Goal: Transaction & Acquisition: Obtain resource

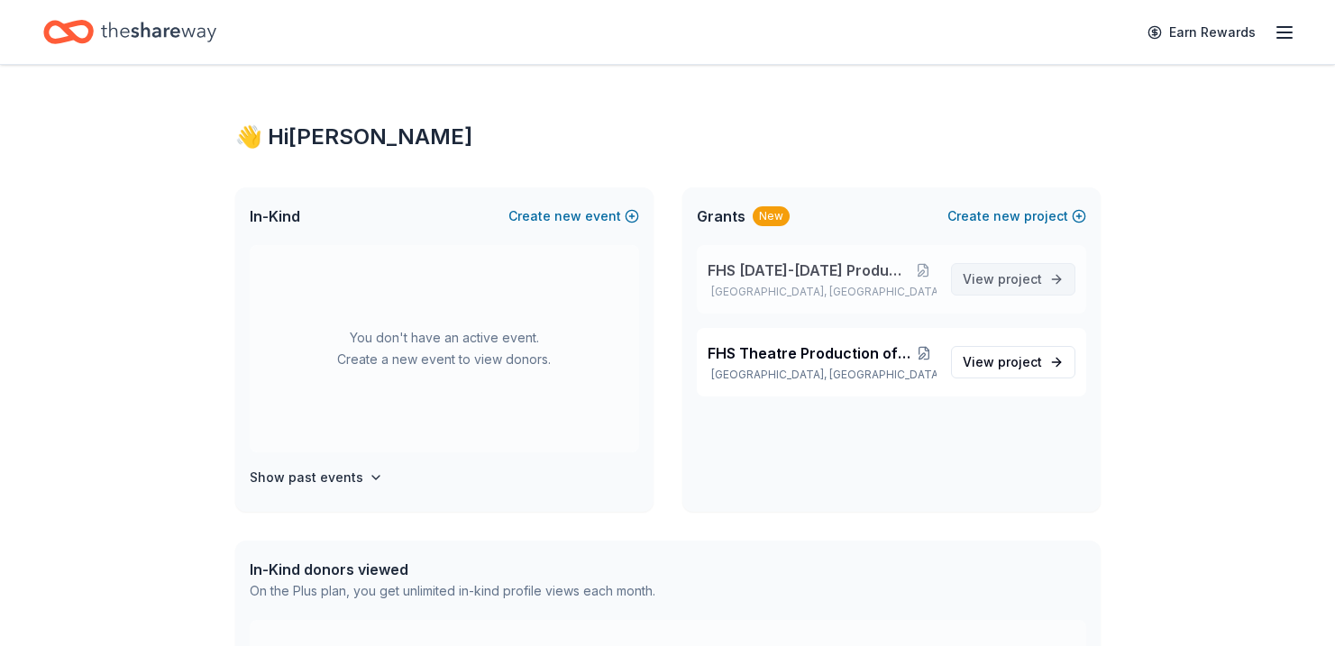
click at [992, 279] on span "View project" at bounding box center [1002, 280] width 79 height 22
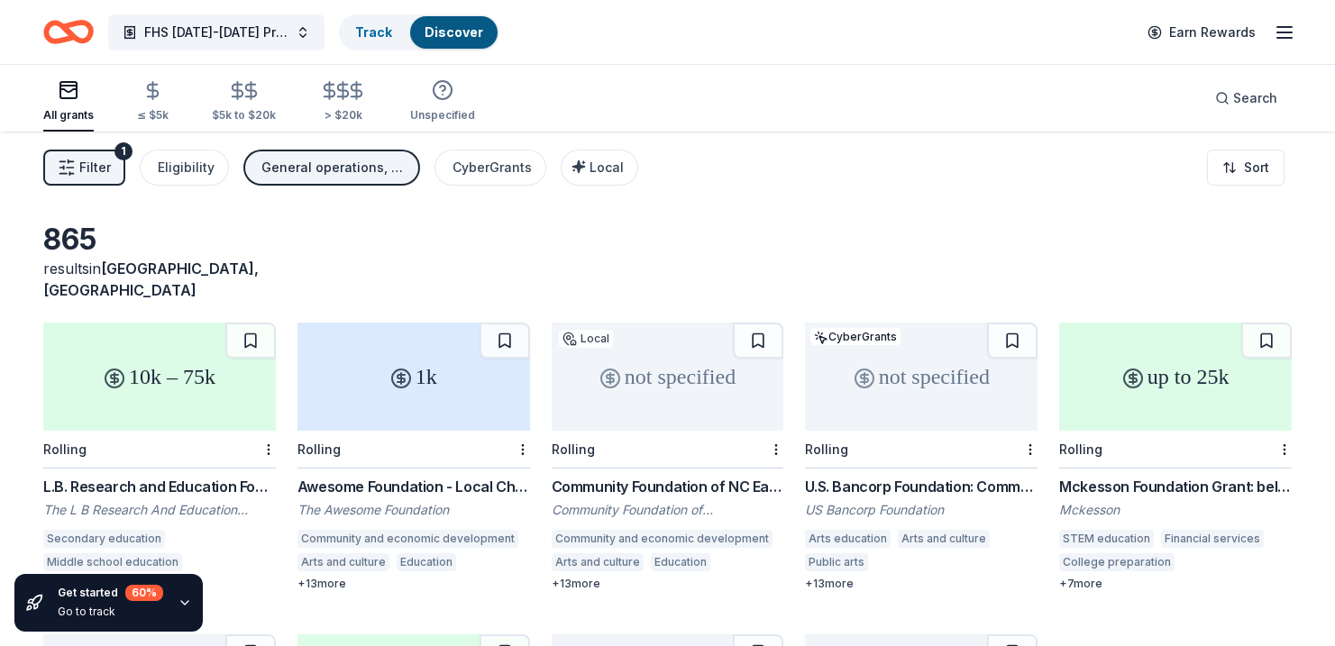
click at [668, 369] on div "not specified" at bounding box center [668, 377] width 233 height 108
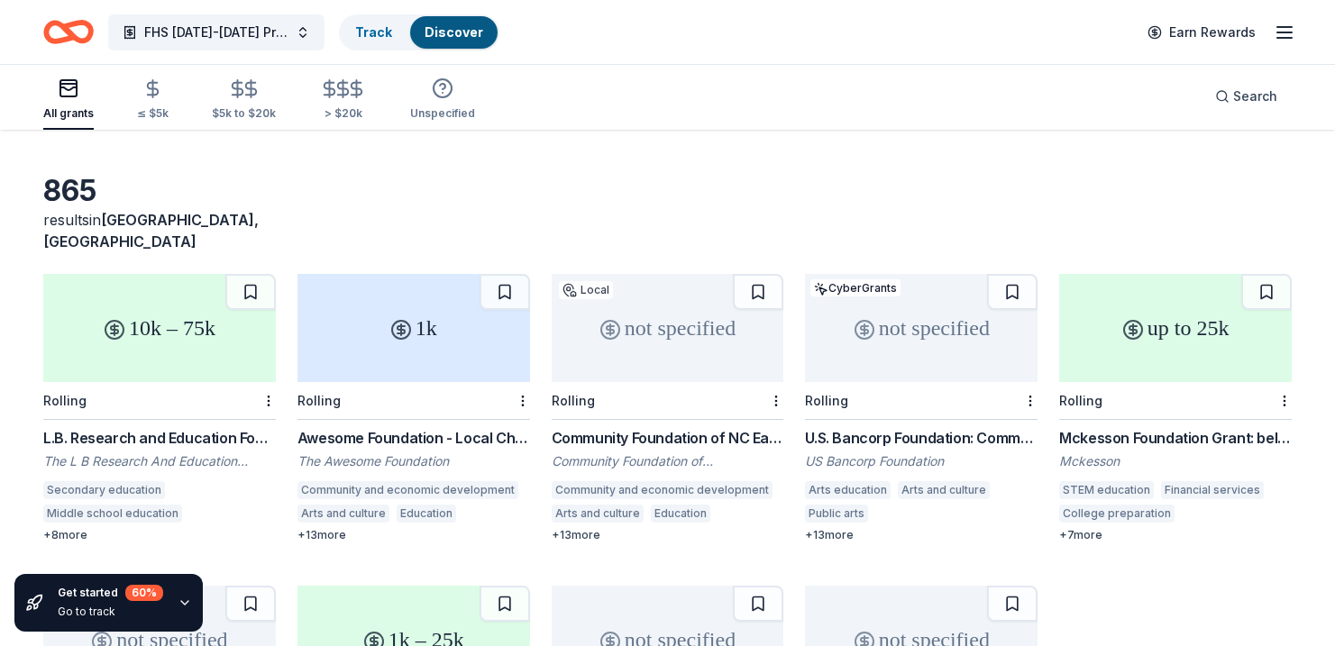
scroll to position [62, 0]
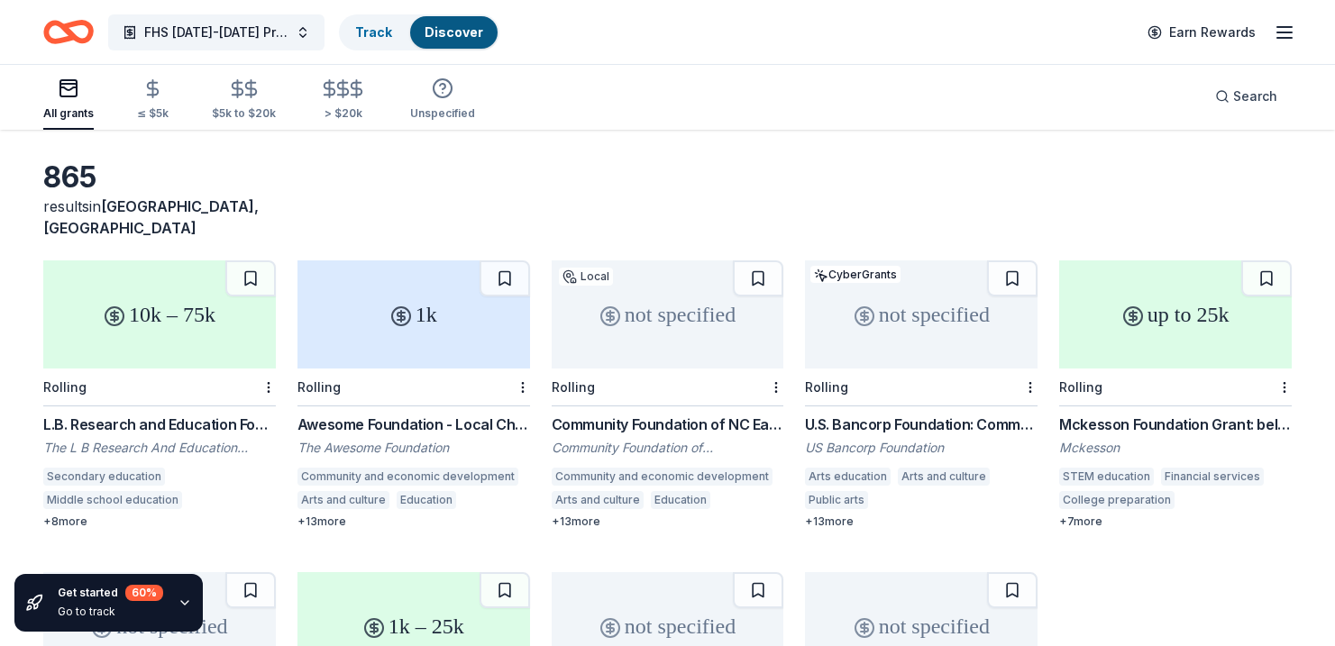
click at [923, 343] on div "not specified" at bounding box center [921, 314] width 233 height 108
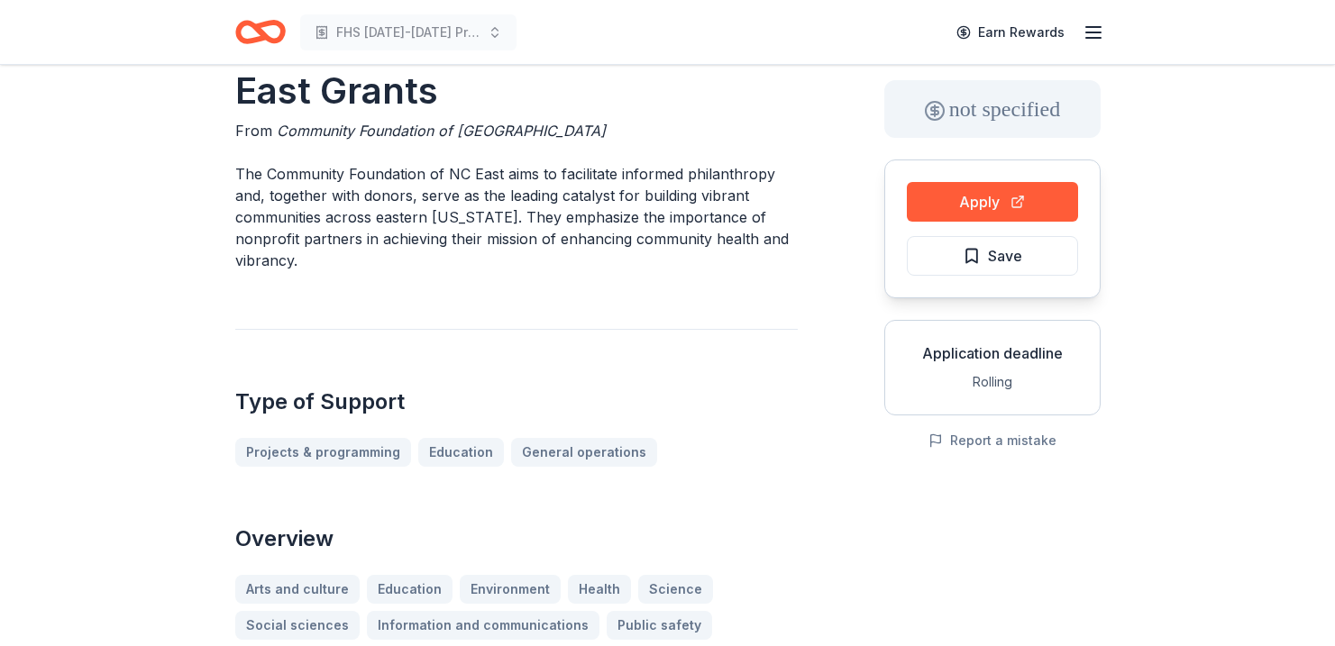
scroll to position [81, 0]
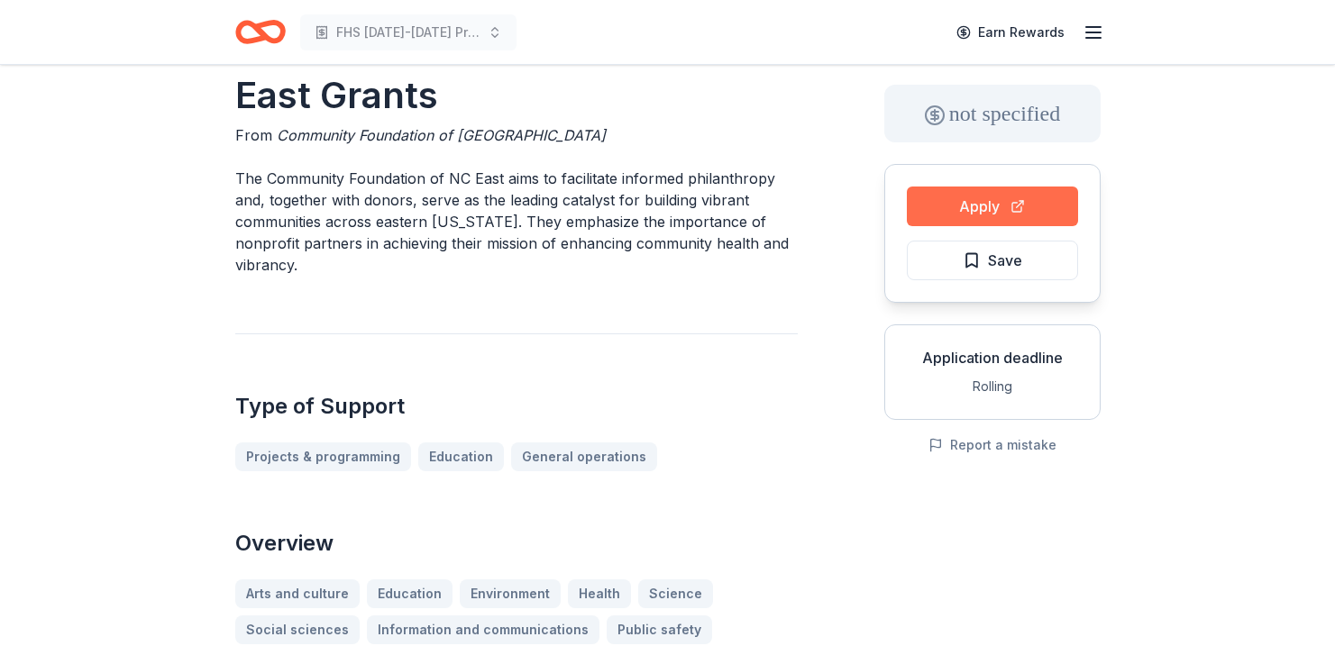
click at [979, 200] on button "Apply" at bounding box center [992, 207] width 171 height 40
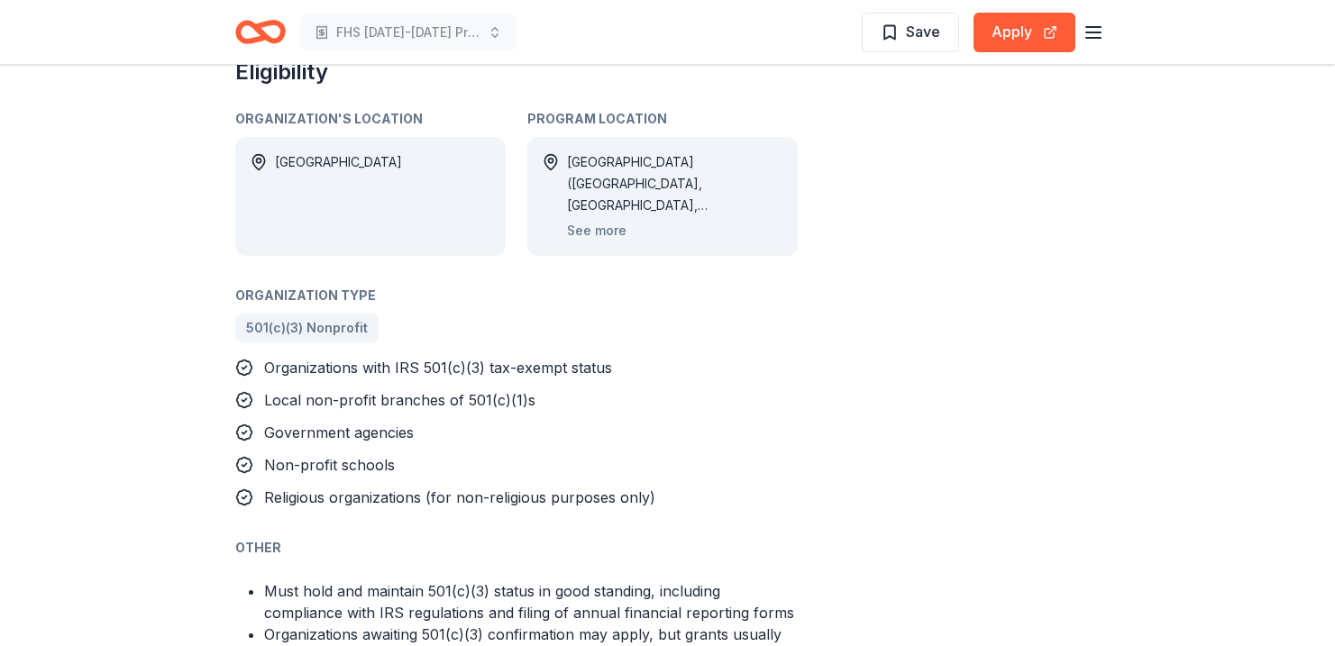
scroll to position [1110, 0]
click at [608, 226] on button "See more" at bounding box center [596, 229] width 59 height 22
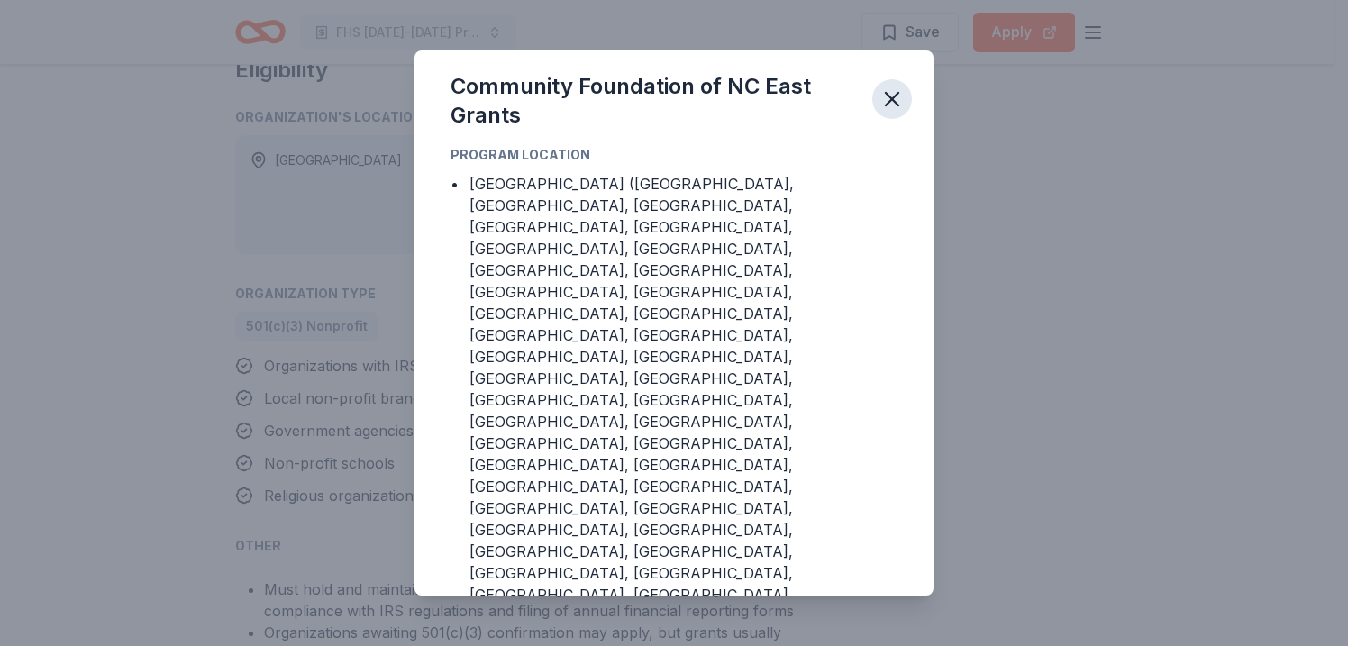
click at [900, 112] on icon "button" at bounding box center [892, 99] width 25 height 25
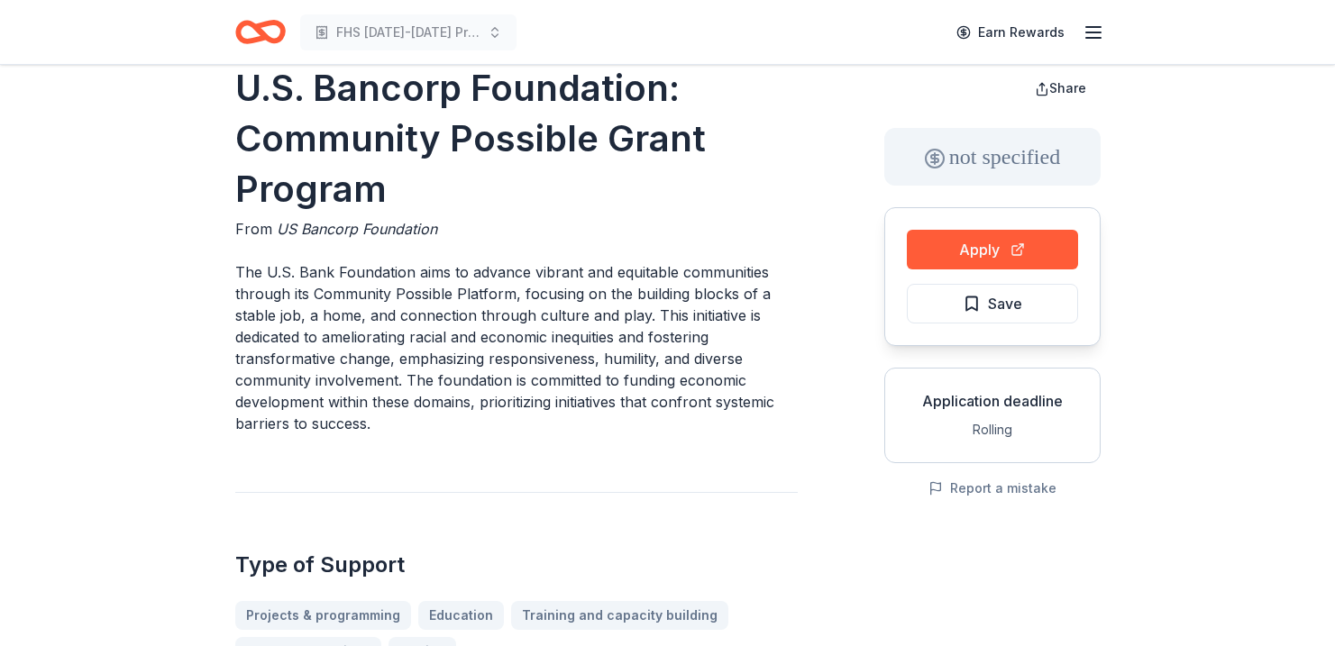
scroll to position [42, 0]
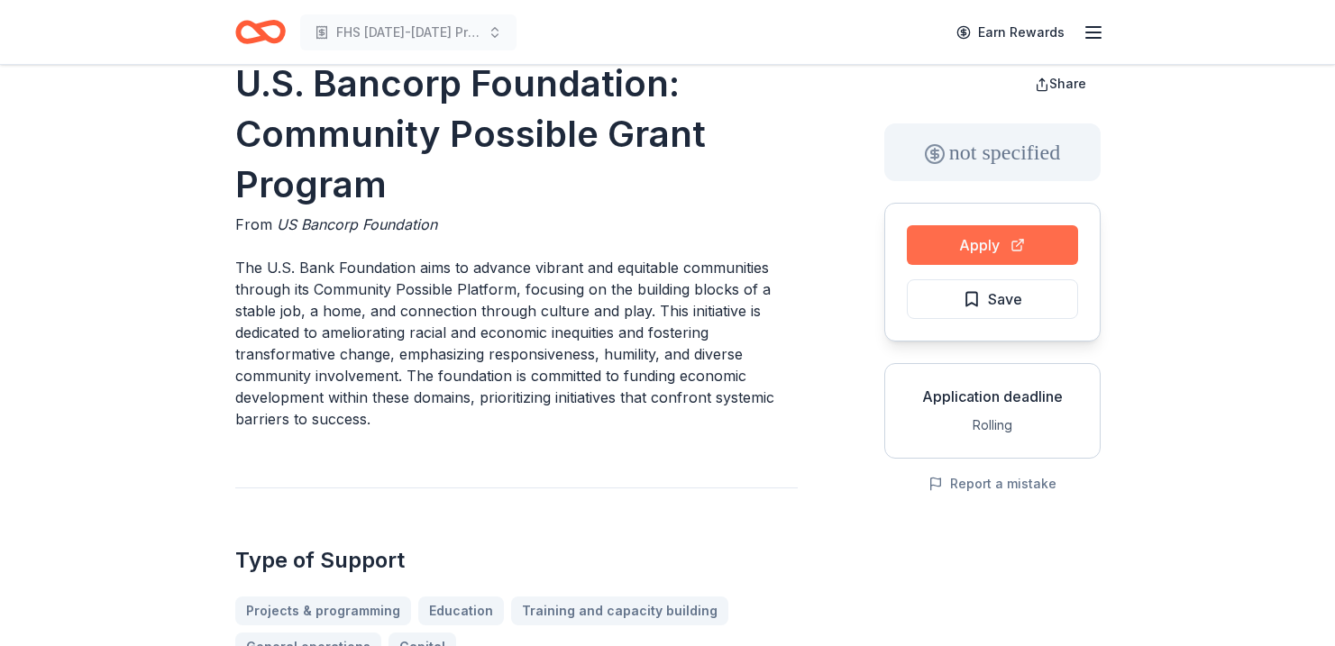
click at [1000, 251] on button "Apply" at bounding box center [992, 245] width 171 height 40
